Goal: Task Accomplishment & Management: Use online tool/utility

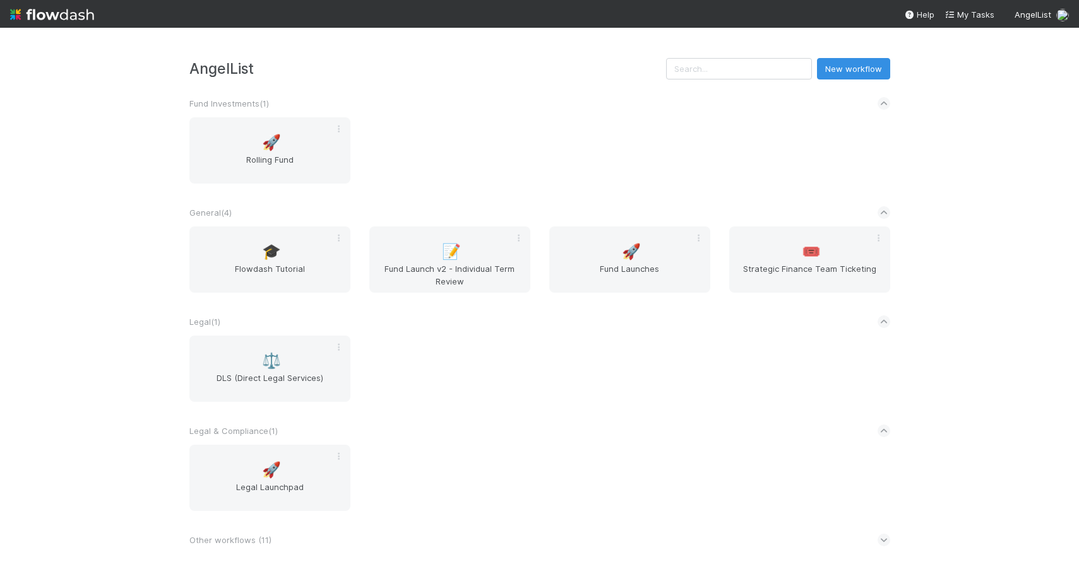
click at [514, 122] on div "🚀 Rolling Fund" at bounding box center [540, 157] width 720 height 81
drag, startPoint x: 1076, startPoint y: 526, endPoint x: 1045, endPoint y: 398, distance: 131.7
click at [1045, 398] on div "AngelList New workflow Fund Investments ( 1 ) 🚀 Rolling Fund General ( 4 ) 🎓 Fl…" at bounding box center [539, 295] width 1079 height 535
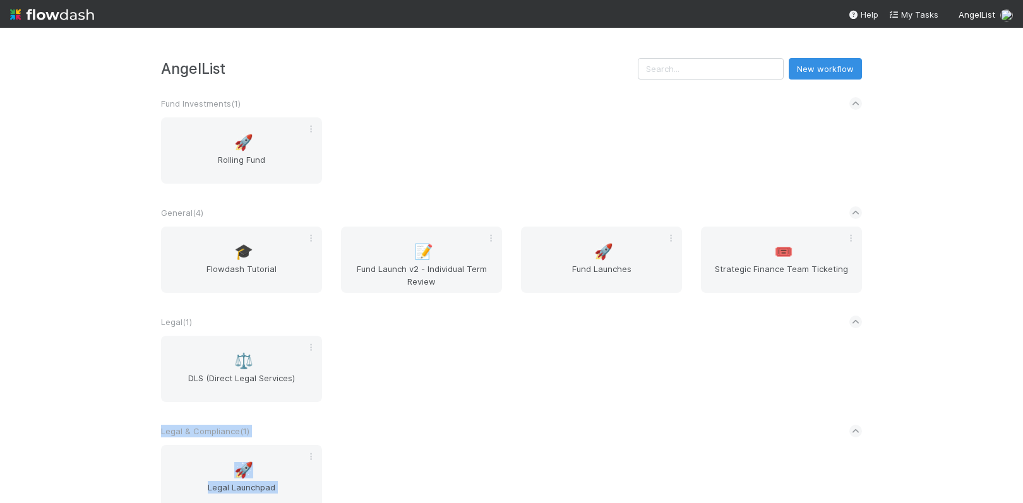
click at [574, 441] on div "Legal & Compliance ( 1 )" at bounding box center [511, 431] width 701 height 28
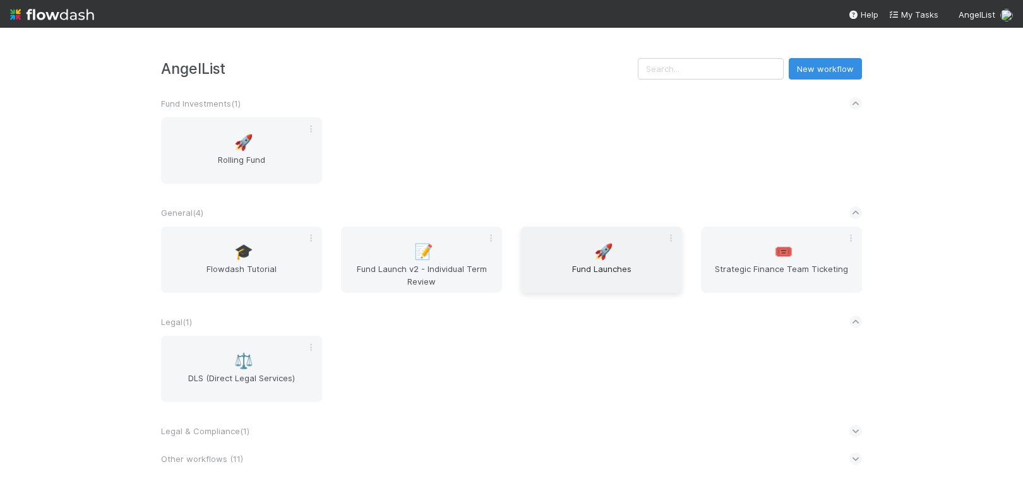
click at [580, 273] on span "Fund Launches" at bounding box center [601, 275] width 151 height 25
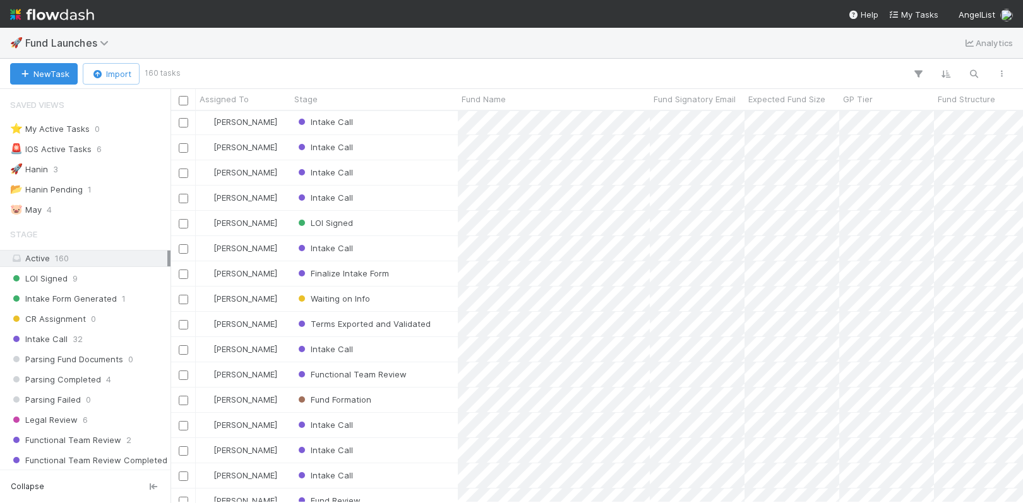
scroll to position [257, 0]
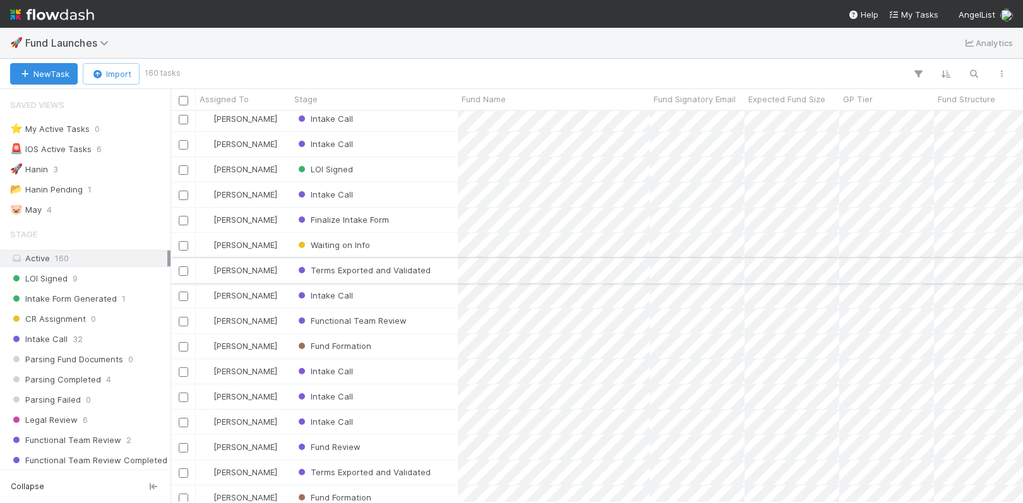
click at [443, 271] on div "Terms Exported and Validated" at bounding box center [373, 270] width 167 height 25
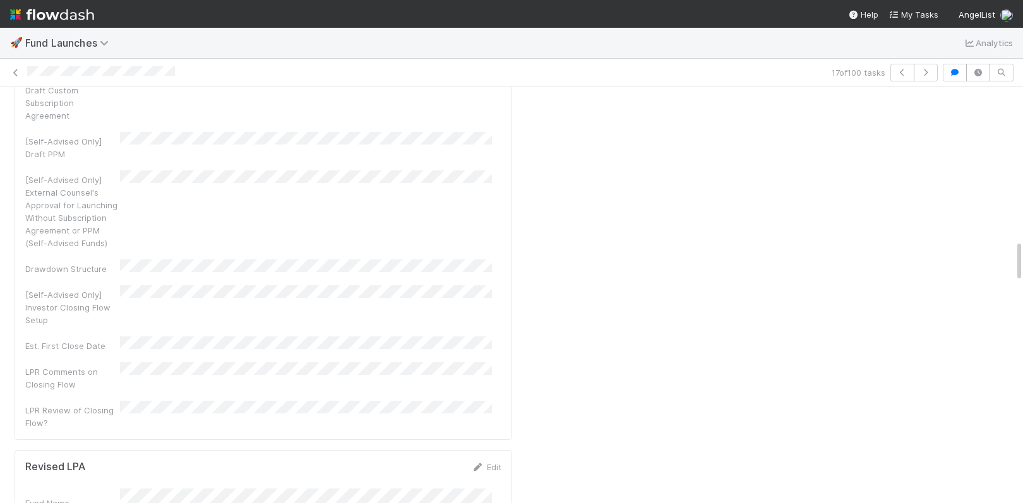
scroll to position [1581, 0]
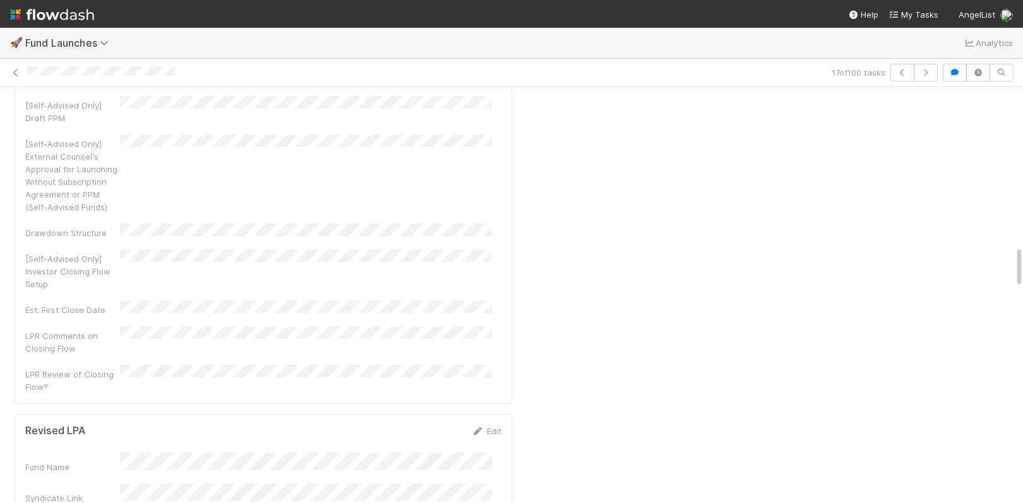
click at [791, 0] on nav "Help My Tasks AngelList" at bounding box center [511, 14] width 1023 height 28
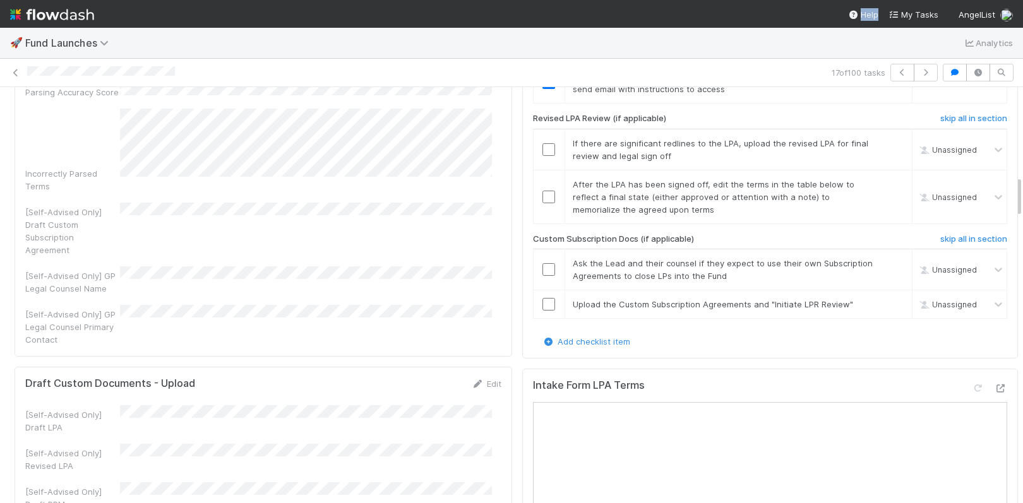
scroll to position [883, 0]
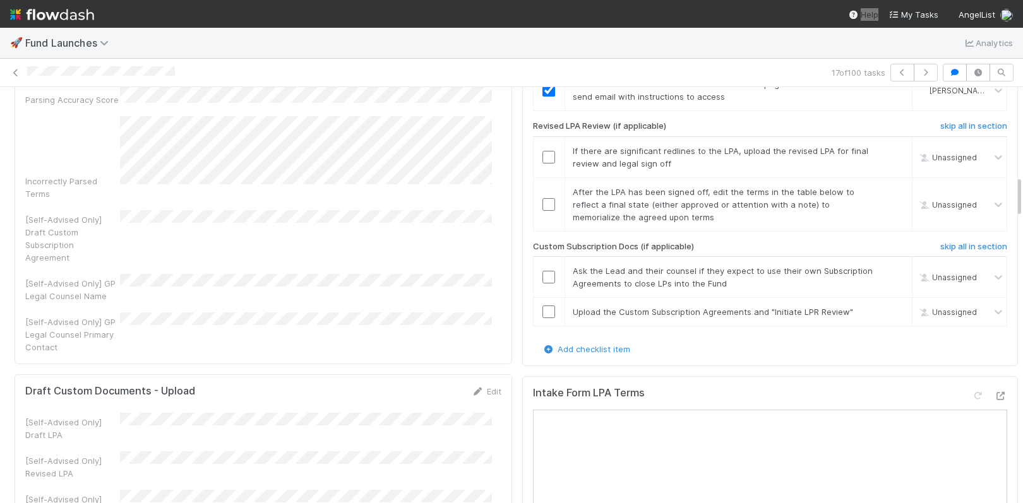
click at [783, 2] on nav "Help My Tasks AngelList" at bounding box center [511, 14] width 1023 height 28
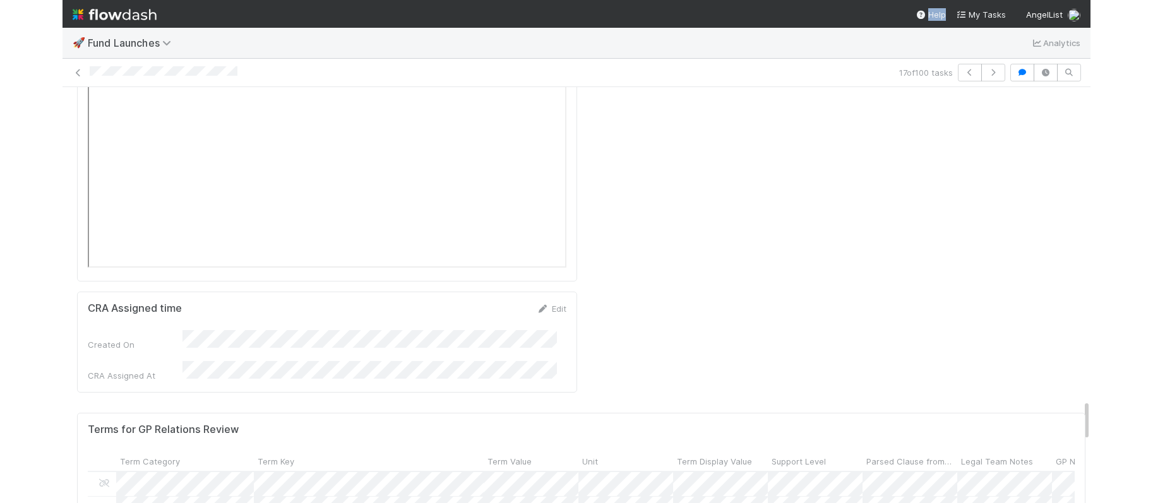
scroll to position [247, 1083]
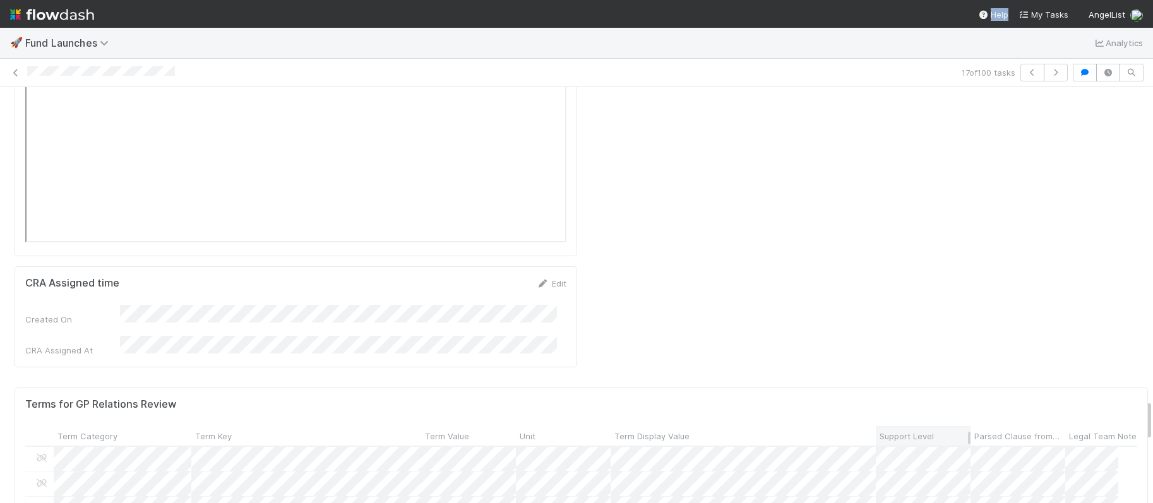
drag, startPoint x: 703, startPoint y: 158, endPoint x: 874, endPoint y: 153, distance: 170.5
click at [874, 426] on div "Term Display Value" at bounding box center [742, 436] width 265 height 20
drag, startPoint x: 997, startPoint y: 155, endPoint x: 1110, endPoint y: 150, distance: 113.1
click at [1078, 426] on div "GP Notes" at bounding box center [1008, 436] width 208 height 20
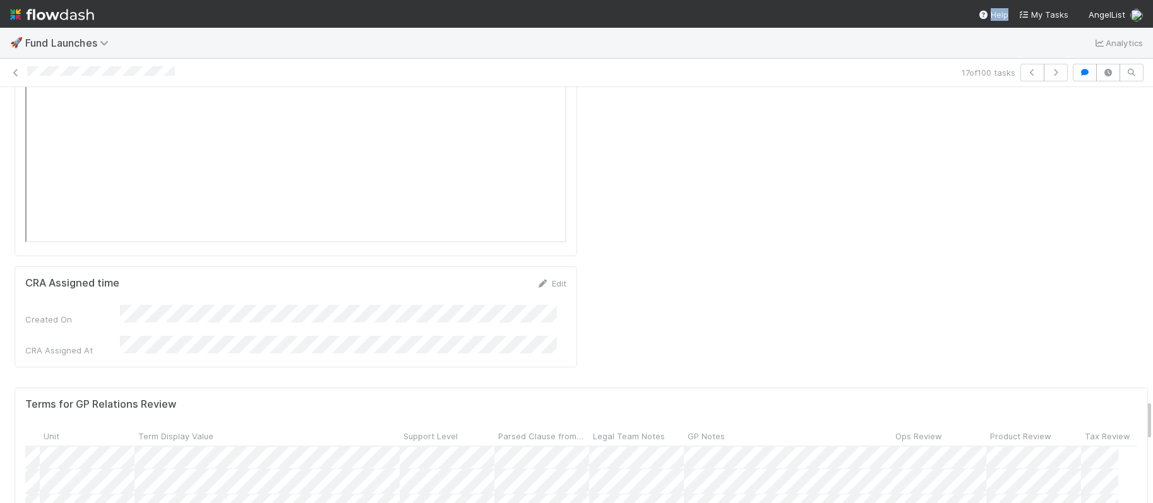
scroll to position [0, 476]
drag, startPoint x: 889, startPoint y: 160, endPoint x: 1083, endPoint y: 158, distance: 193.8
click at [1078, 426] on div "GP Notes" at bounding box center [891, 436] width 415 height 20
click at [912, 148] on div at bounding box center [576, 251] width 1153 height 503
click at [735, 398] on div "Terms for GP Relations Review" at bounding box center [581, 404] width 1112 height 13
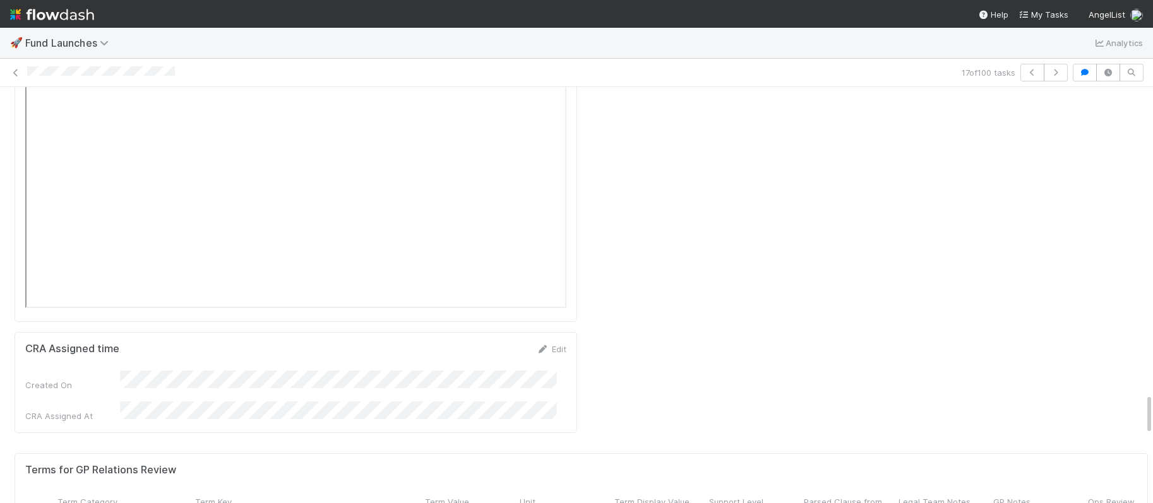
scroll to position [369, 0]
click at [1023, 357] on div at bounding box center [576, 251] width 1153 height 503
click at [939, 179] on div at bounding box center [576, 251] width 1153 height 503
click at [671, 302] on div at bounding box center [576, 251] width 1153 height 503
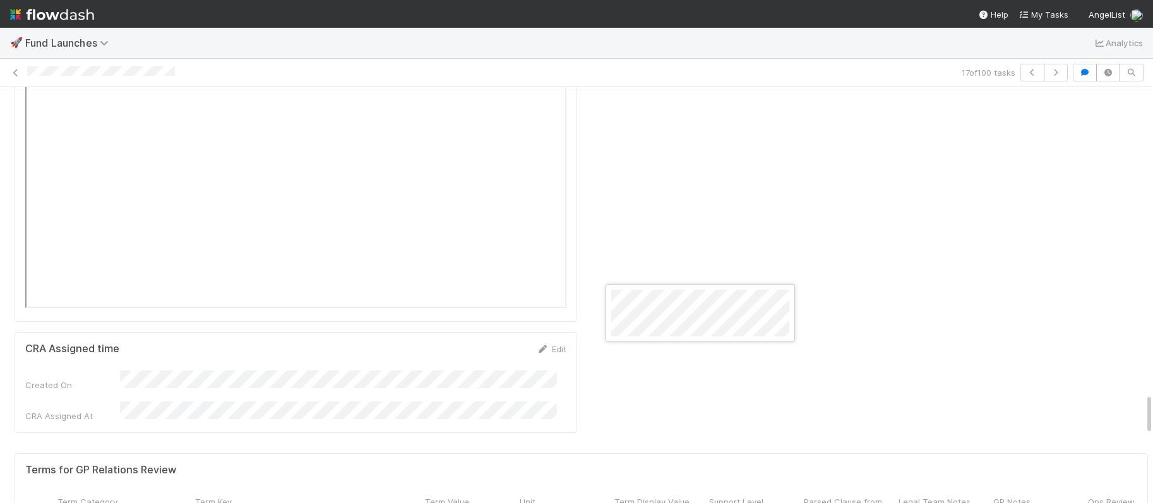
click at [1009, 302] on div at bounding box center [576, 251] width 1153 height 503
click at [311, 380] on div at bounding box center [576, 251] width 1153 height 503
click at [832, 377] on div at bounding box center [576, 251] width 1153 height 503
click at [759, 380] on div at bounding box center [576, 251] width 1153 height 503
click at [831, 388] on div at bounding box center [576, 251] width 1153 height 503
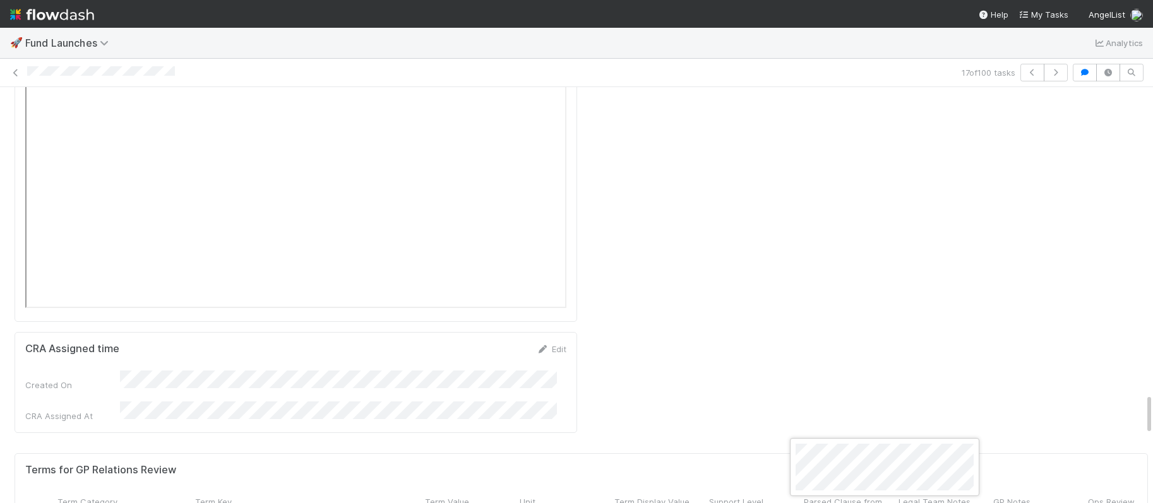
click at [1002, 381] on div at bounding box center [576, 251] width 1153 height 503
click at [561, 383] on div at bounding box center [576, 251] width 1153 height 503
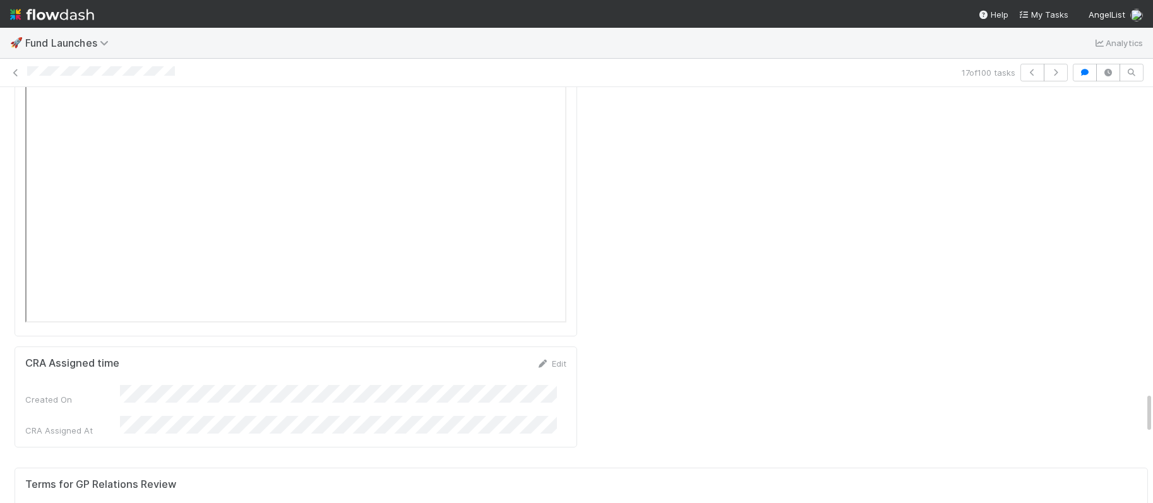
scroll to position [663, 0]
click at [1007, 380] on div at bounding box center [576, 251] width 1153 height 503
click at [1078, 324] on div at bounding box center [576, 251] width 1153 height 503
click at [1078, 403] on div at bounding box center [576, 251] width 1153 height 503
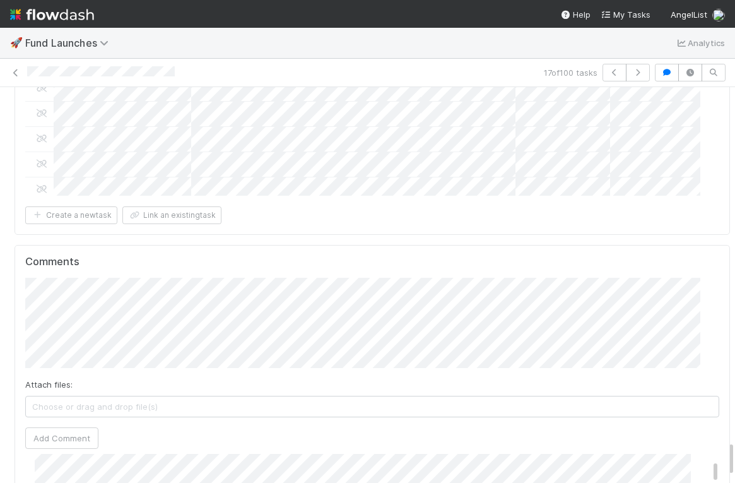
scroll to position [110, 0]
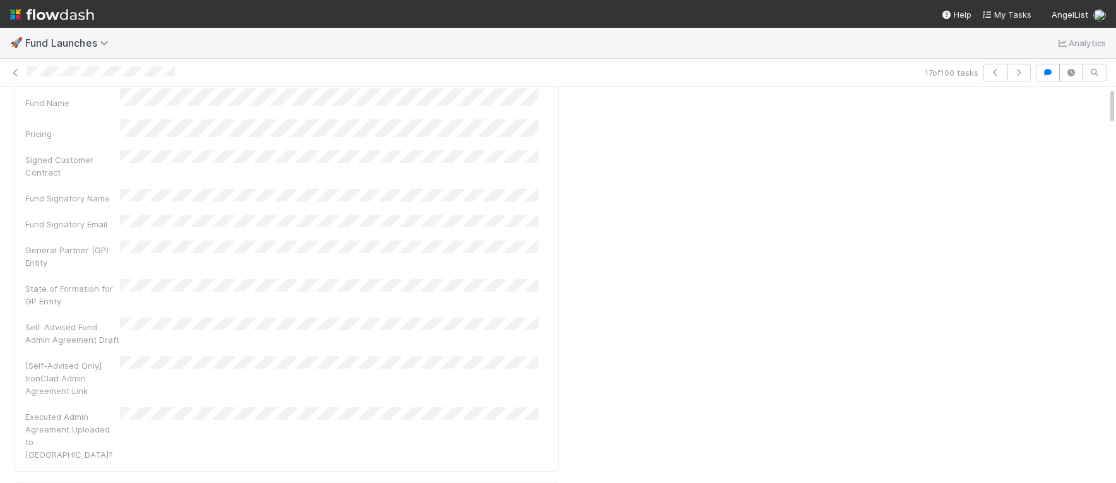
scroll to position [0, 0]
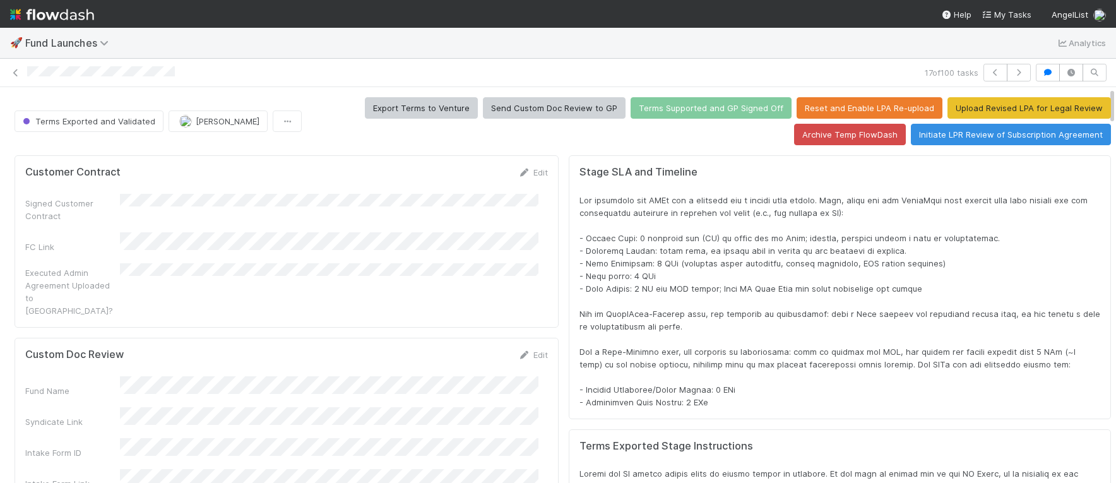
click at [749, 258] on span at bounding box center [840, 301] width 523 height 212
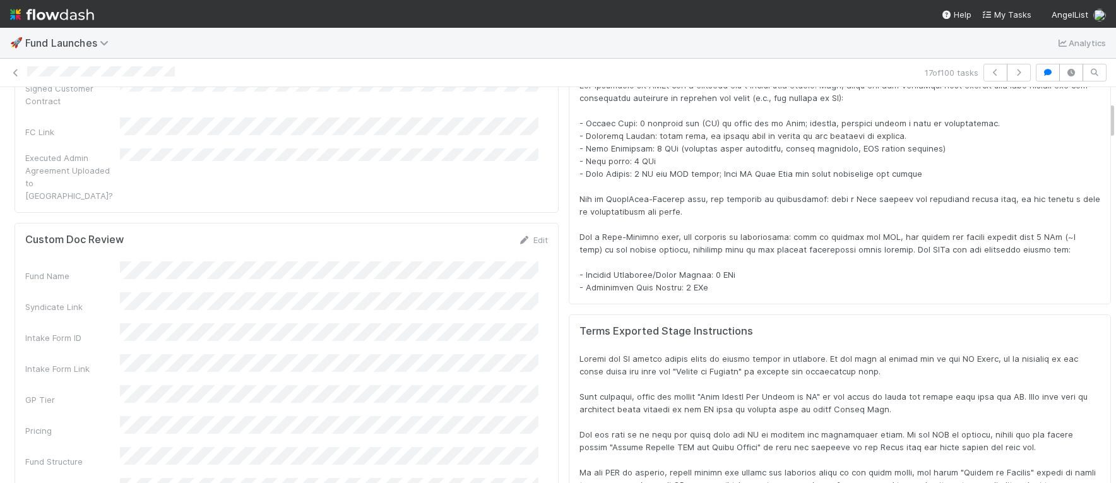
scroll to position [187, 0]
